Goal: Information Seeking & Learning: Learn about a topic

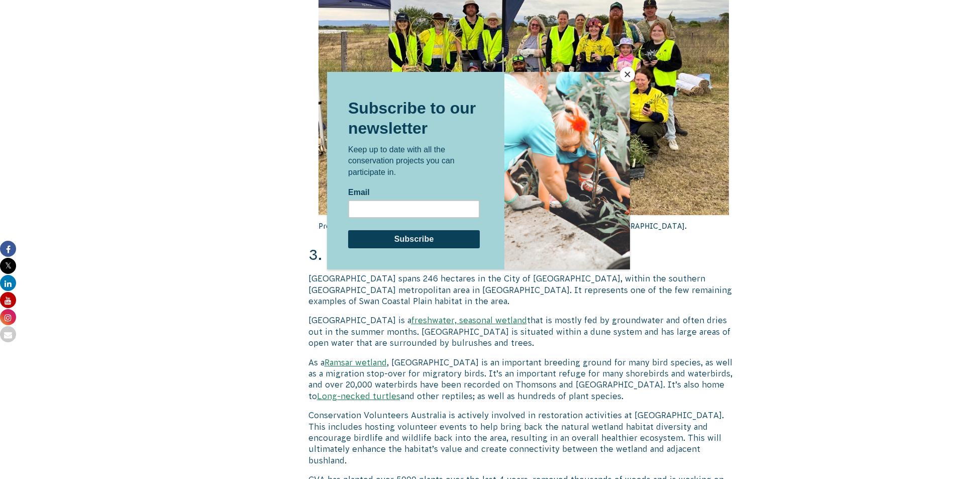
scroll to position [2009, 0]
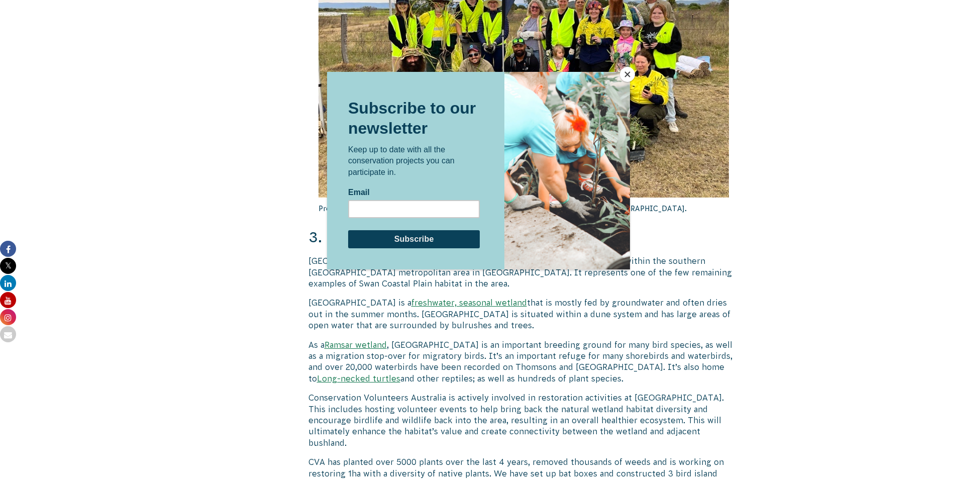
click at [625, 74] on button "Close" at bounding box center [627, 74] width 15 height 15
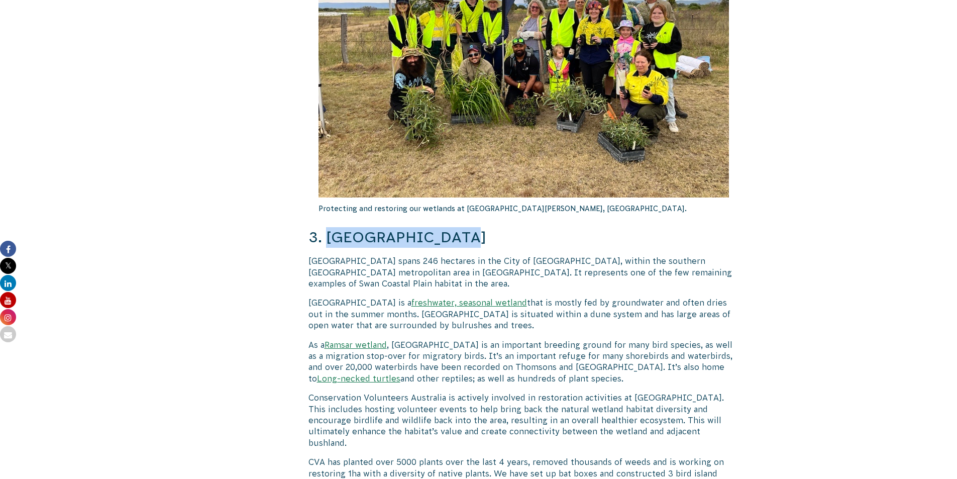
drag, startPoint x: 445, startPoint y: 173, endPoint x: 327, endPoint y: 171, distance: 117.5
click at [327, 227] on h3 "3. Forrestdale Lake" at bounding box center [523, 237] width 431 height 21
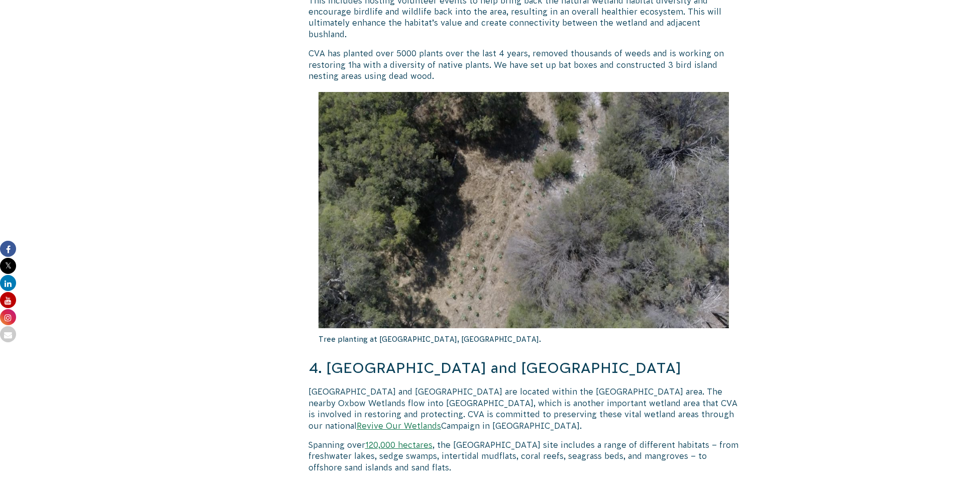
scroll to position [2511, 0]
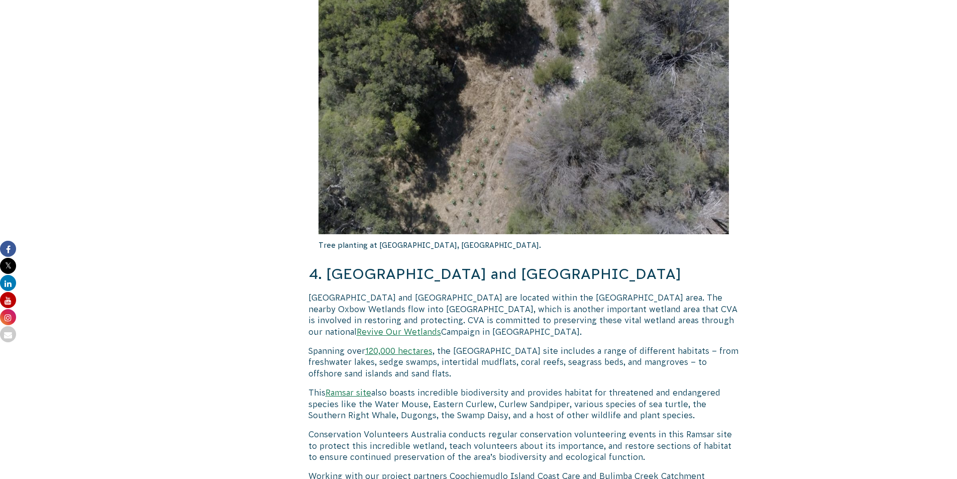
click at [497, 292] on p "Coochiemudlo Island and Melaleuca Wetland are located within the Moreton Bay Ra…" at bounding box center [523, 314] width 431 height 45
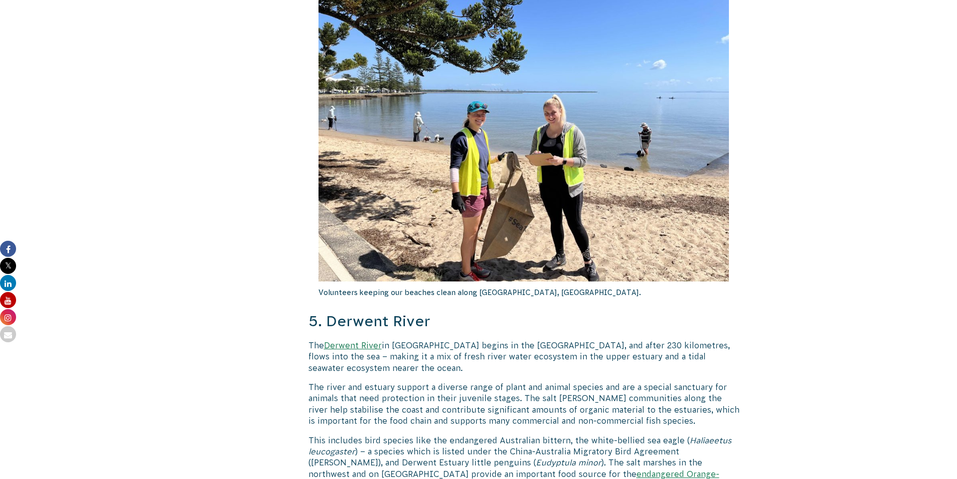
scroll to position [3114, 0]
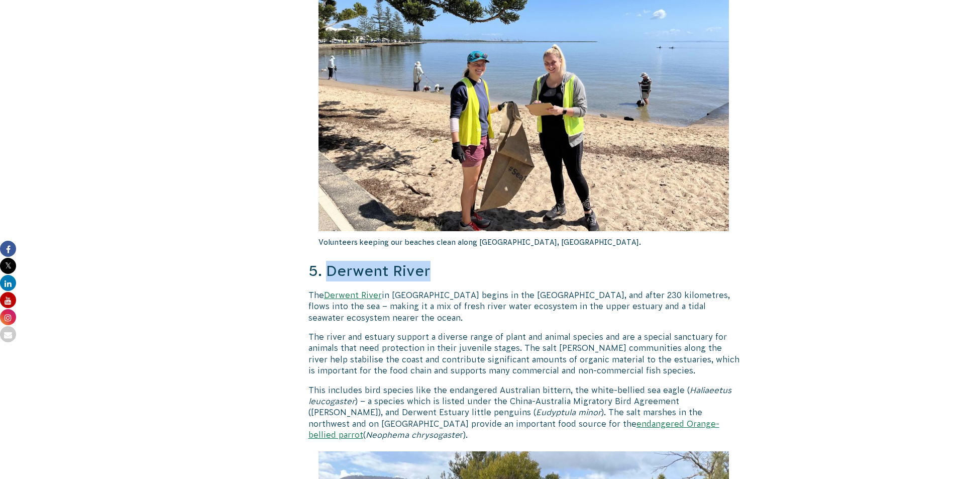
drag, startPoint x: 429, startPoint y: 198, endPoint x: 327, endPoint y: 196, distance: 102.5
click at [327, 261] on h3 "5. Derwent River" at bounding box center [523, 271] width 431 height 21
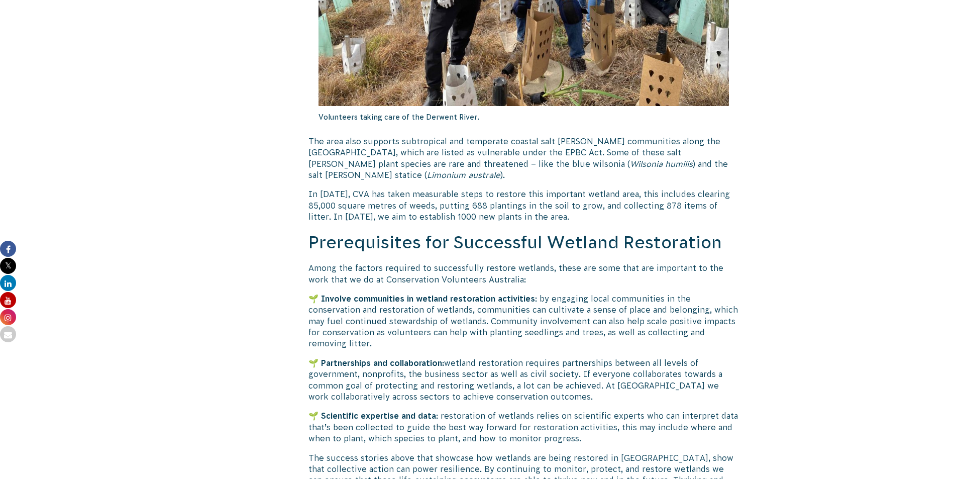
scroll to position [3566, 0]
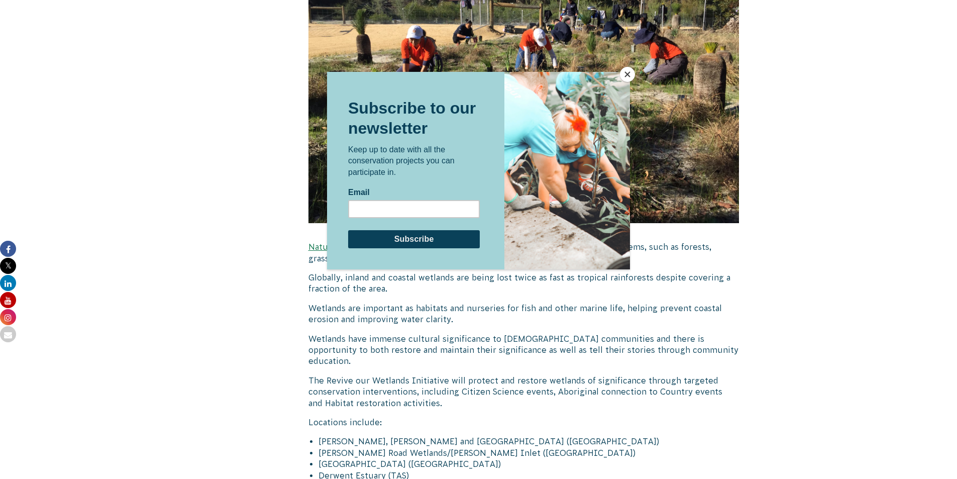
scroll to position [1256, 0]
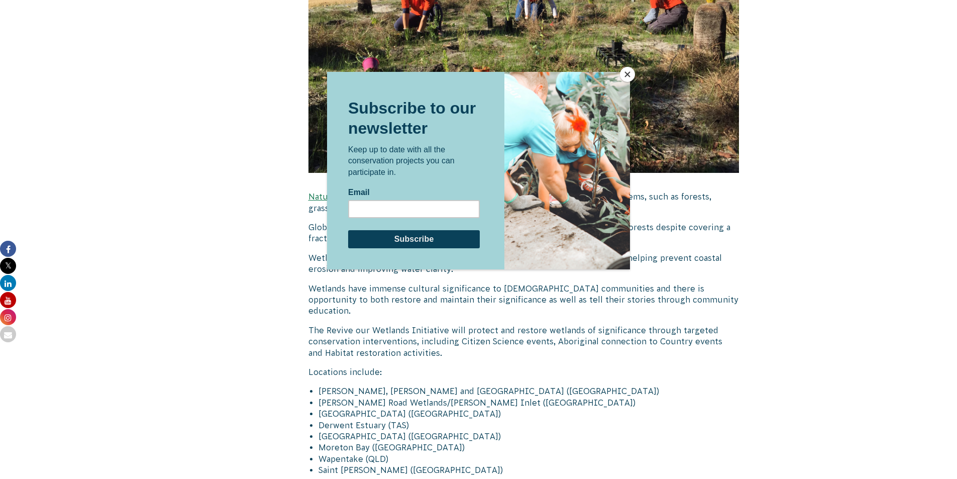
click at [628, 77] on button "Close" at bounding box center [627, 74] width 15 height 15
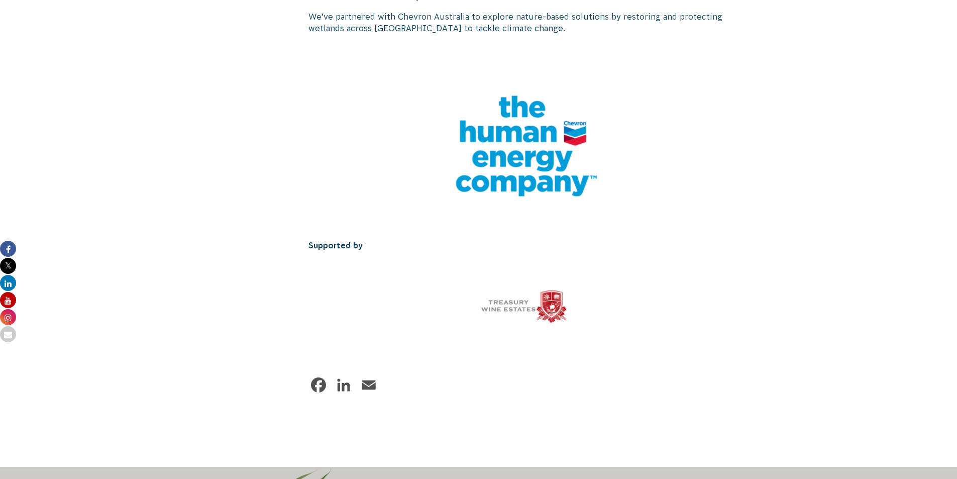
scroll to position [2210, 0]
